Goal: Find specific page/section

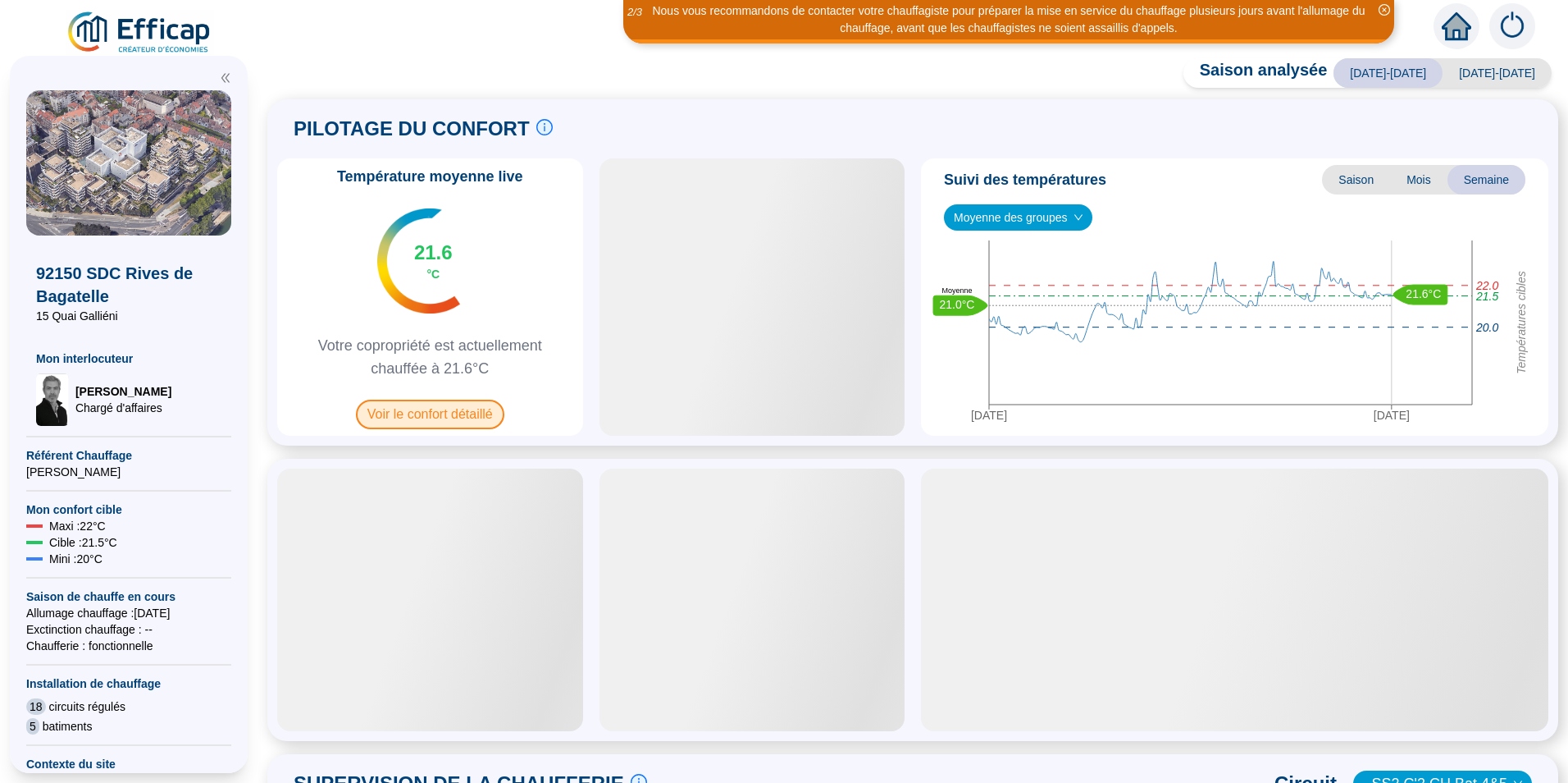
click at [434, 414] on span "Voir le confort détaillé" at bounding box center [430, 414] width 149 height 30
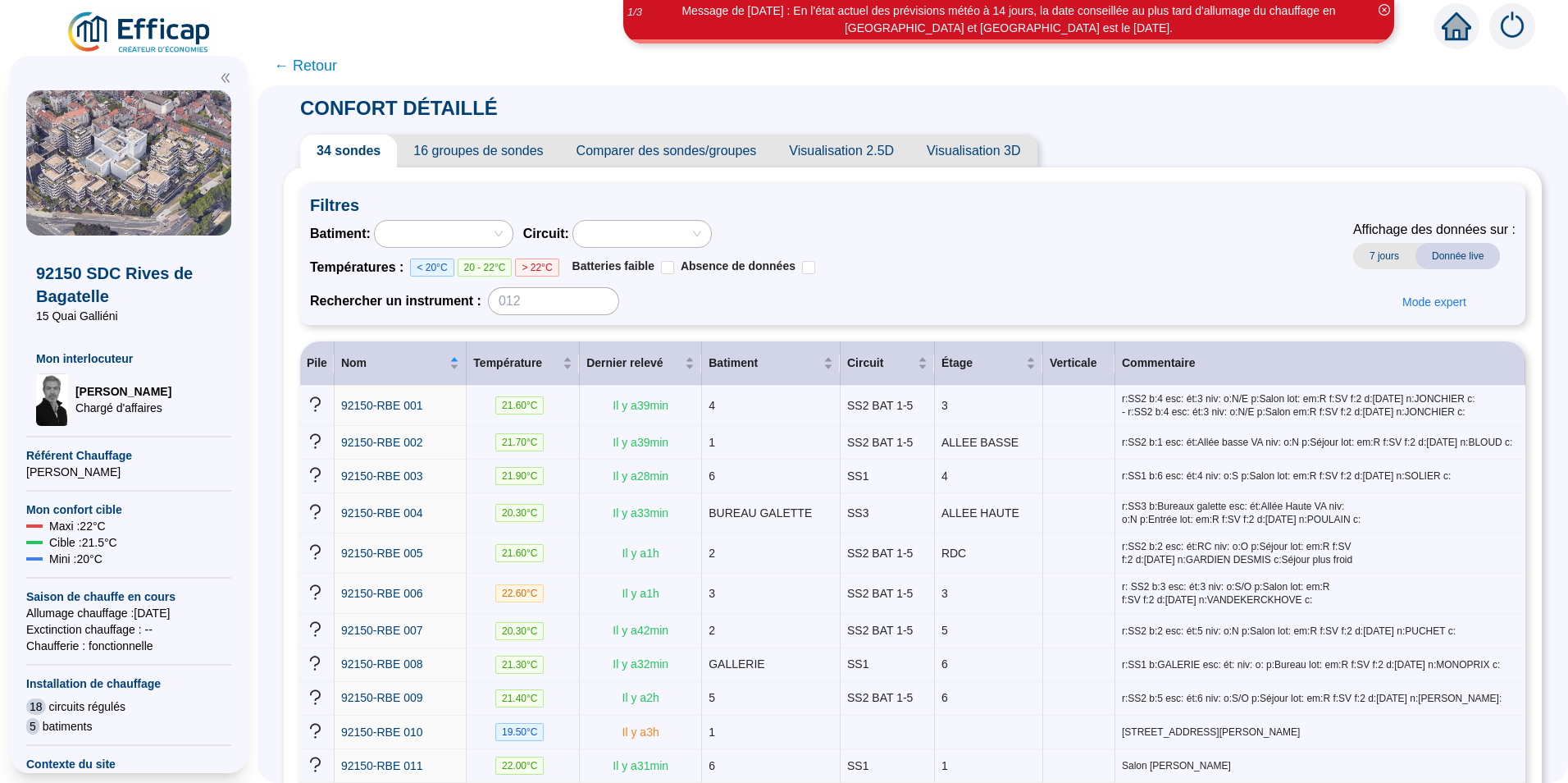
click at [489, 157] on span "16 groupes de sondes" at bounding box center [478, 151] width 162 height 33
